Goal: Task Accomplishment & Management: Manage account settings

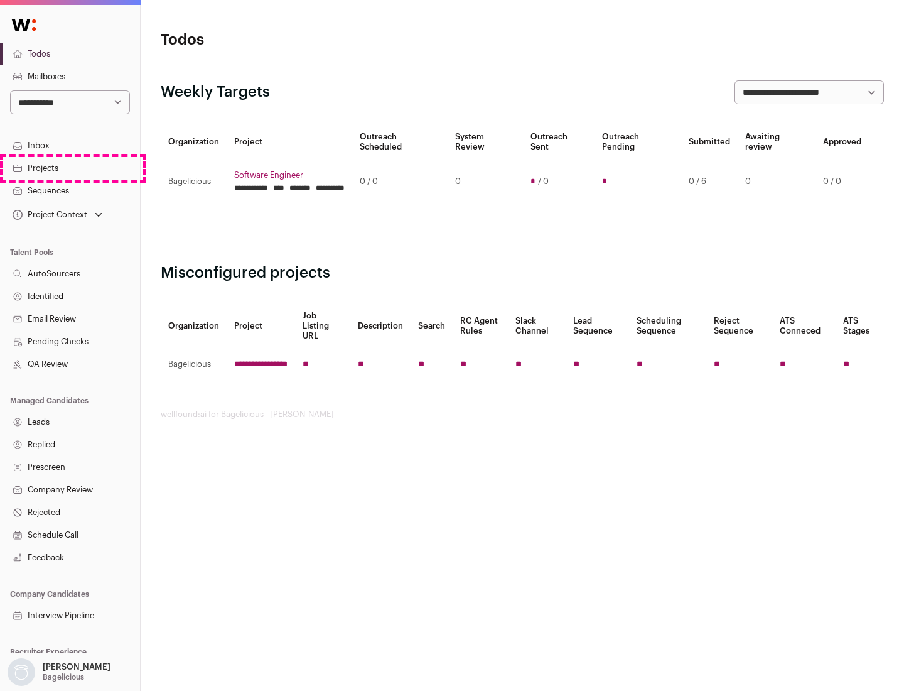
click at [70, 168] on link "Projects" at bounding box center [70, 168] width 140 height 23
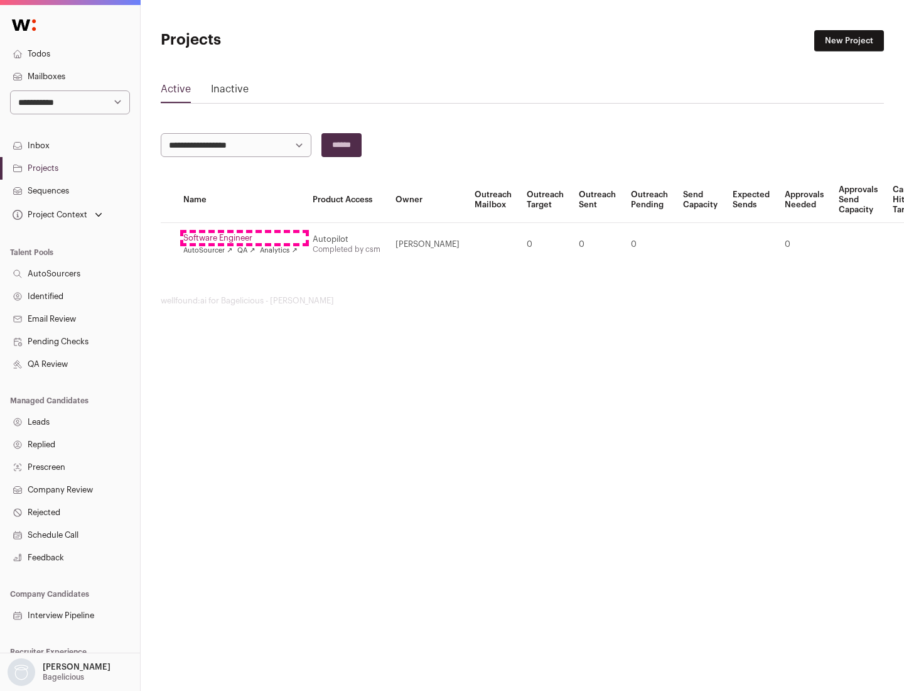
click at [244, 238] on link "Software Engineer" at bounding box center [240, 238] width 114 height 10
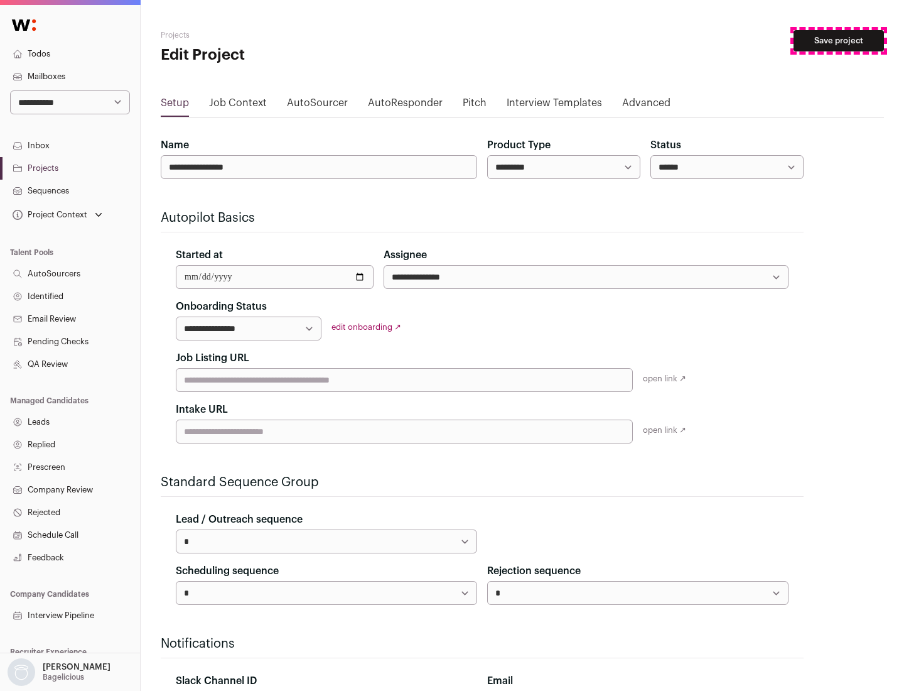
click at [839, 41] on button "Save project" at bounding box center [838, 40] width 90 height 21
